Goal: Book appointment/travel/reservation

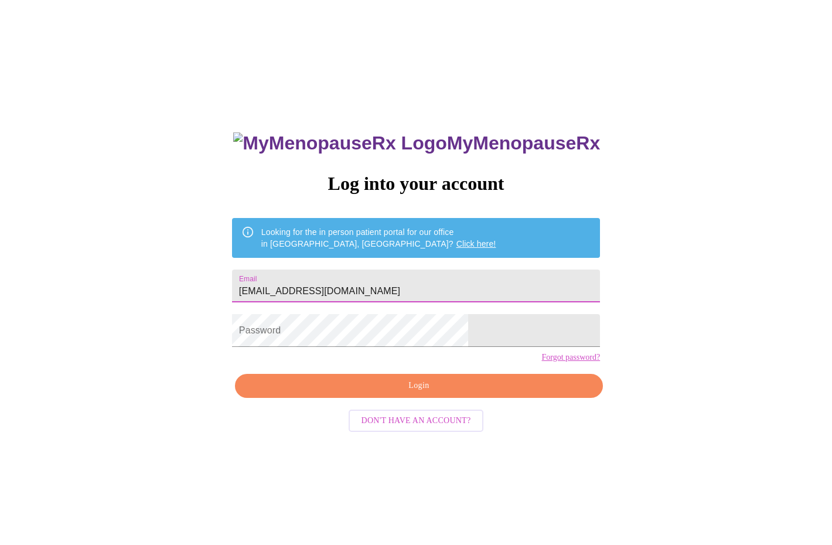
type input "[EMAIL_ADDRESS][DOMAIN_NAME]"
click at [422, 393] on span "Login" at bounding box center [418, 385] width 341 height 15
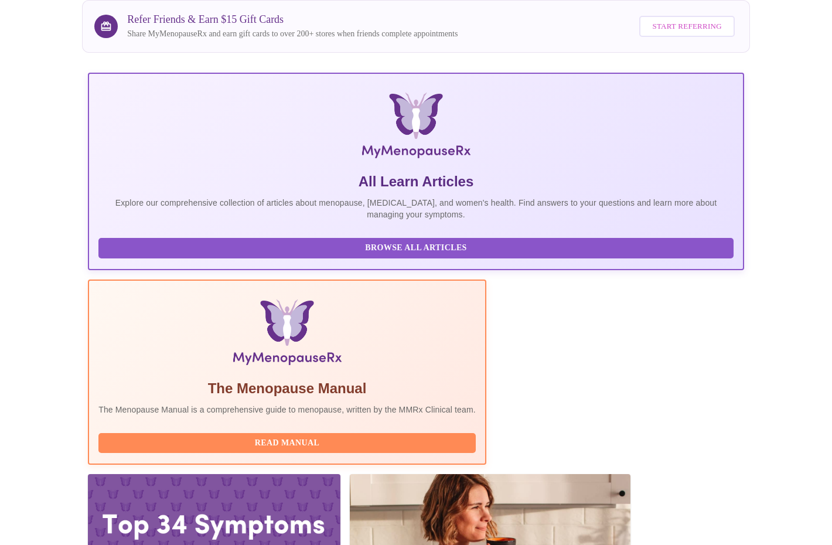
scroll to position [155, 0]
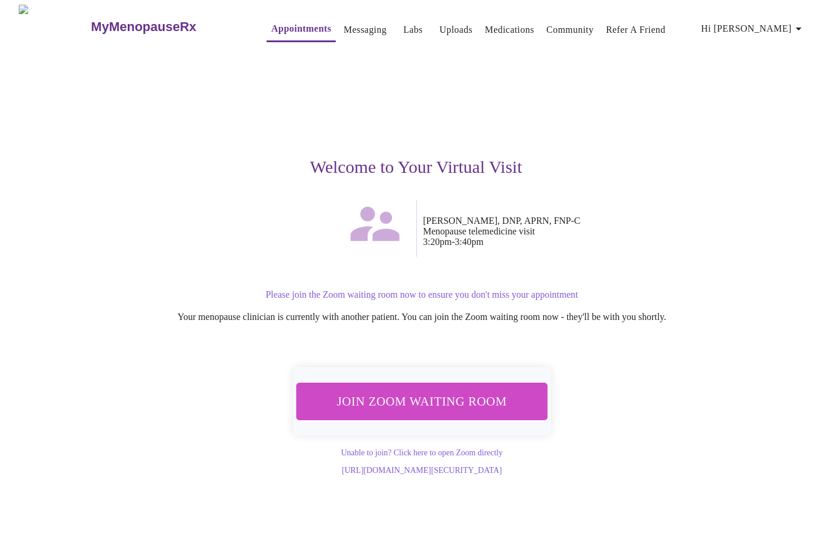
click at [438, 396] on span "Join Zoom Waiting Room" at bounding box center [422, 401] width 220 height 22
